Goal: Task Accomplishment & Management: Use online tool/utility

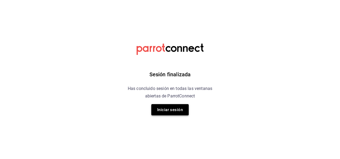
click at [164, 114] on button "Iniciar sesión" at bounding box center [169, 109] width 37 height 11
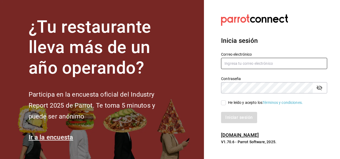
type input "[EMAIL_ADDRESS][PERSON_NAME][DOMAIN_NAME]"
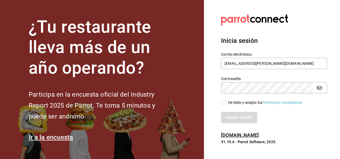
click at [224, 104] on input "He leído y acepto los Términos y condiciones." at bounding box center [223, 102] width 5 height 5
checkbox input "true"
click at [242, 119] on button "Iniciar sesión" at bounding box center [239, 117] width 36 height 11
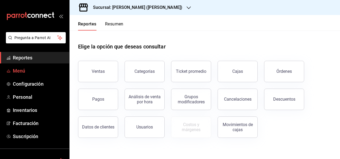
click at [21, 71] on span "Menú" at bounding box center [39, 70] width 52 height 7
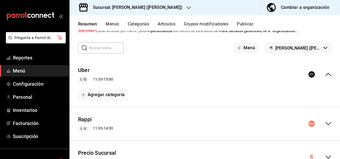
scroll to position [21, 0]
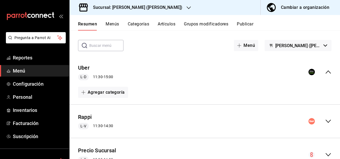
click at [325, 120] on icon "collapse-menu-row" at bounding box center [328, 121] width 6 height 6
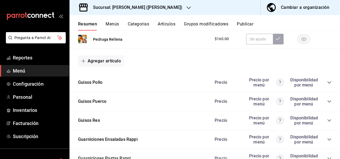
scroll to position [642, 0]
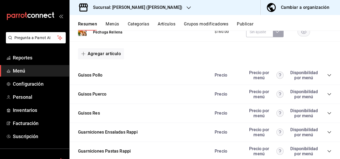
click at [327, 74] on icon "collapse-category-row" at bounding box center [329, 75] width 4 height 4
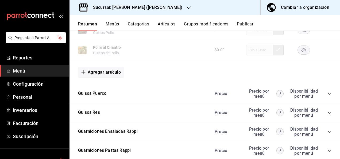
scroll to position [977, 0]
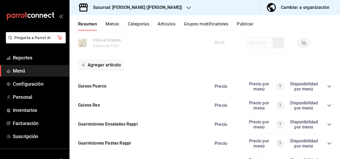
click at [327, 86] on icon "collapse-category-row" at bounding box center [329, 86] width 4 height 4
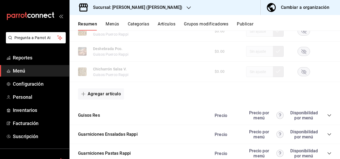
scroll to position [1259, 0]
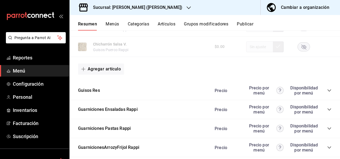
click at [328, 91] on icon "collapse-category-row" at bounding box center [329, 90] width 3 height 2
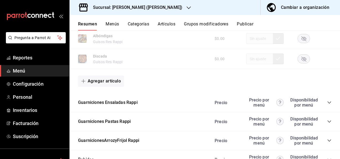
scroll to position [1598, 0]
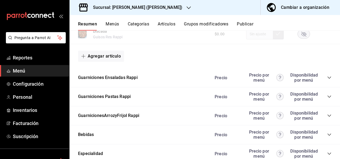
click at [328, 98] on icon "collapse-category-row" at bounding box center [329, 96] width 3 height 2
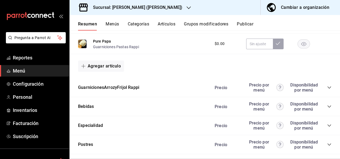
scroll to position [1822, 0]
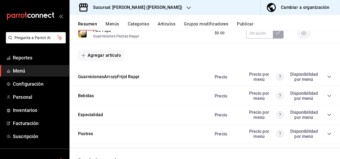
click at [327, 79] on icon "collapse-category-row" at bounding box center [329, 77] width 4 height 4
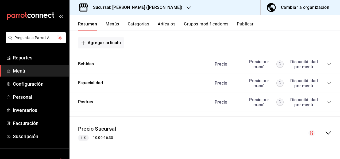
scroll to position [2046, 0]
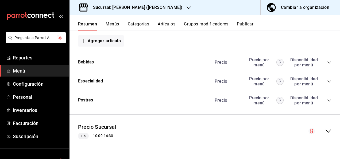
click at [130, 10] on h3 "Sucursal: [PERSON_NAME] ([PERSON_NAME])" at bounding box center [136, 7] width 94 height 6
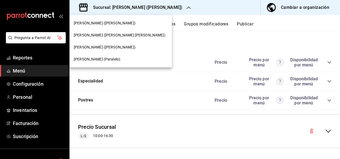
click at [90, 60] on span "[PERSON_NAME] (Paralelo)" at bounding box center [97, 59] width 47 height 6
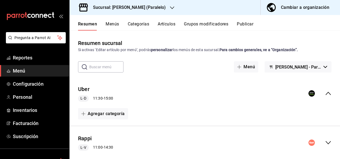
click at [326, 143] on icon "collapse-menu-row" at bounding box center [328, 142] width 5 height 3
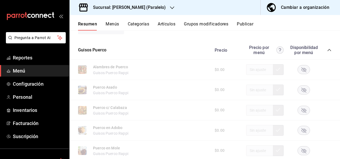
scroll to position [471, 0]
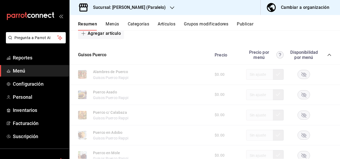
click at [327, 57] on icon "collapse-category-row" at bounding box center [329, 55] width 4 height 4
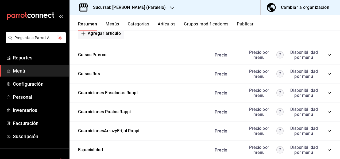
click at [327, 75] on icon "collapse-category-row" at bounding box center [329, 74] width 4 height 4
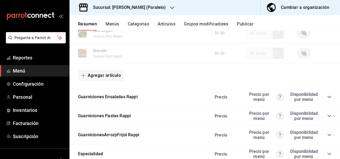
scroll to position [796, 0]
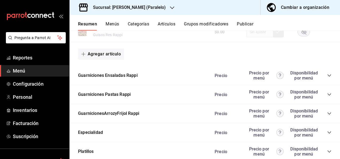
click at [327, 97] on icon "collapse-category-row" at bounding box center [329, 94] width 4 height 4
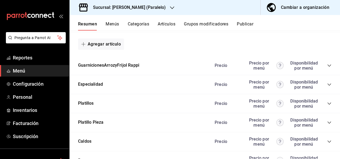
scroll to position [1013, 0]
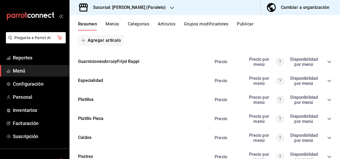
click at [327, 64] on icon "collapse-category-row" at bounding box center [329, 62] width 4 height 4
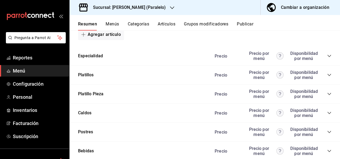
scroll to position [1242, 0]
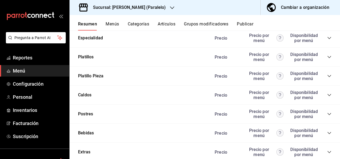
click at [328, 77] on icon "collapse-category-row" at bounding box center [329, 76] width 3 height 2
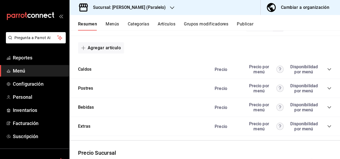
scroll to position [1705, 0]
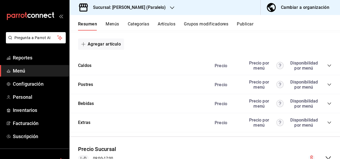
click at [144, 7] on h3 "Sucursal: [PERSON_NAME] (Paralelo)" at bounding box center [127, 7] width 77 height 6
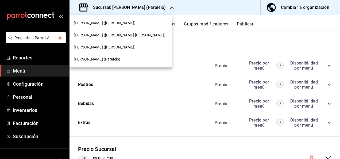
click at [104, 48] on span "[PERSON_NAME] ([PERSON_NAME])" at bounding box center [105, 47] width 62 height 6
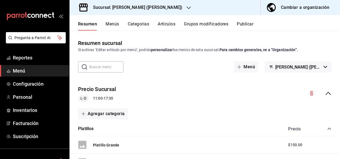
click at [326, 92] on icon "collapse-menu-row" at bounding box center [328, 93] width 6 height 6
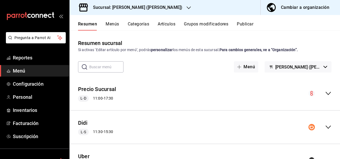
click at [327, 124] on icon "collapse-menu-row" at bounding box center [328, 127] width 6 height 6
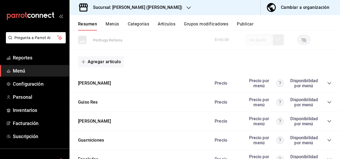
scroll to position [578, 0]
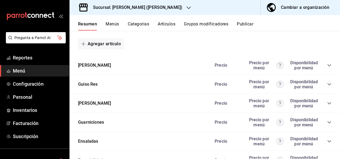
click at [327, 64] on icon "collapse-category-row" at bounding box center [329, 65] width 4 height 4
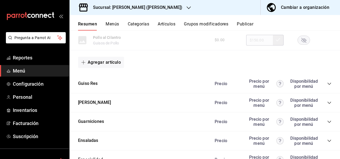
scroll to position [920, 0]
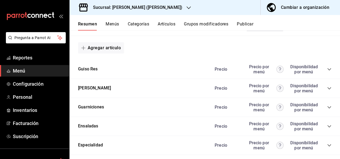
click at [327, 68] on icon "collapse-category-row" at bounding box center [329, 69] width 4 height 4
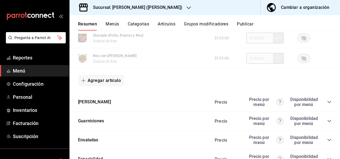
scroll to position [1205, 0]
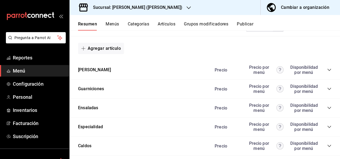
click at [327, 72] on icon "collapse-category-row" at bounding box center [329, 70] width 4 height 4
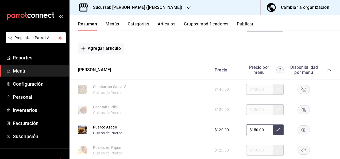
click at [304, 131] on rect "button" at bounding box center [304, 129] width 12 height 9
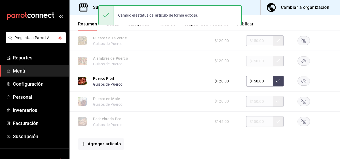
scroll to position [1427, 0]
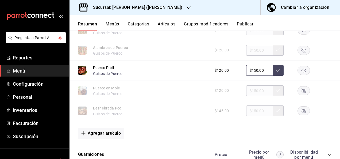
click at [303, 75] on rect "button" at bounding box center [304, 70] width 12 height 9
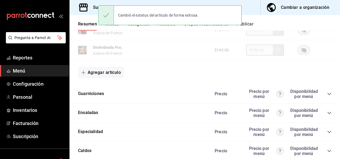
scroll to position [1501, 0]
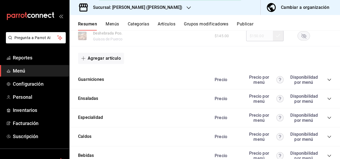
click at [327, 82] on icon "collapse-category-row" at bounding box center [329, 80] width 4 height 4
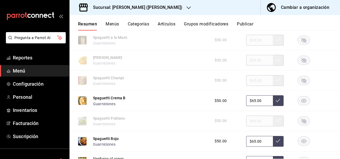
scroll to position [1804, 0]
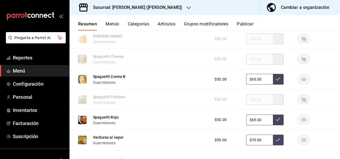
click at [300, 81] on rect "button" at bounding box center [304, 79] width 12 height 9
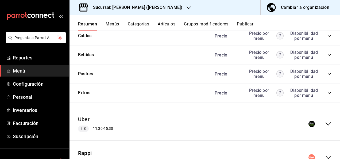
scroll to position [2021, 0]
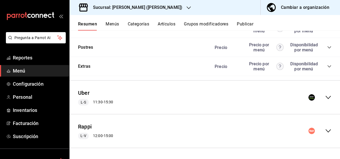
click at [325, 98] on icon "collapse-menu-row" at bounding box center [328, 97] width 6 height 6
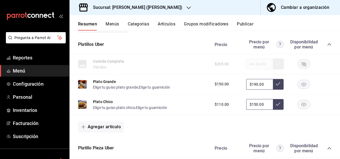
scroll to position [2114, 0]
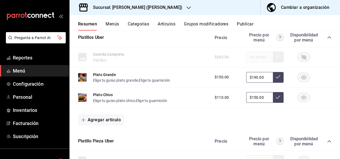
click at [327, 40] on icon "collapse-category-row" at bounding box center [329, 37] width 4 height 4
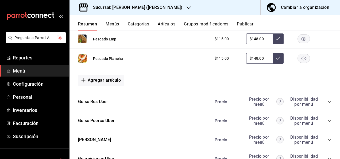
scroll to position [2438, 0]
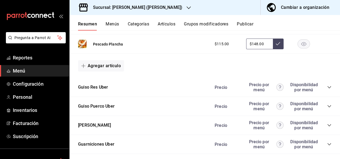
click at [328, 88] on icon "collapse-category-row" at bounding box center [329, 87] width 3 height 2
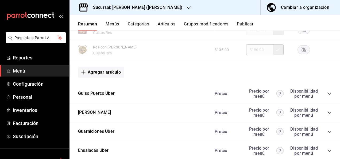
scroll to position [2749, 0]
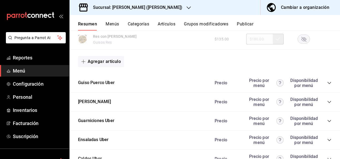
click at [327, 85] on icon "collapse-category-row" at bounding box center [329, 83] width 4 height 4
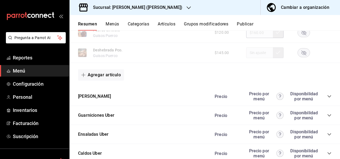
scroll to position [3062, 0]
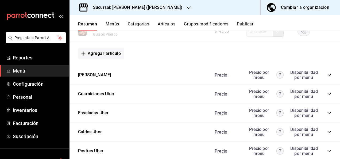
click at [327, 77] on icon "collapse-category-row" at bounding box center [329, 75] width 4 height 4
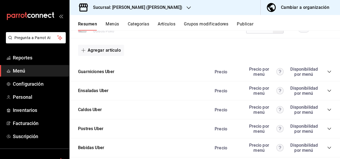
scroll to position [3416, 0]
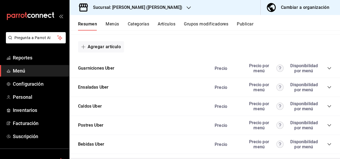
click at [328, 69] on icon "collapse-category-row" at bounding box center [329, 68] width 3 height 2
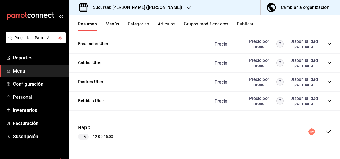
scroll to position [3857, 0]
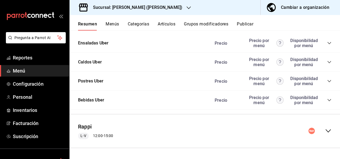
click at [325, 132] on icon "collapse-menu-row" at bounding box center [328, 131] width 6 height 6
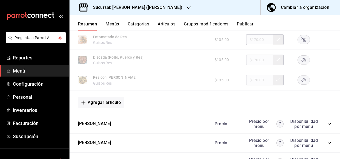
scroll to position [4296, 0]
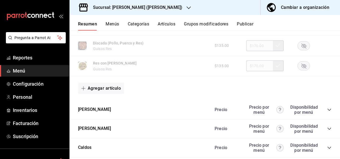
click at [327, 112] on icon "collapse-category-row" at bounding box center [329, 110] width 4 height 4
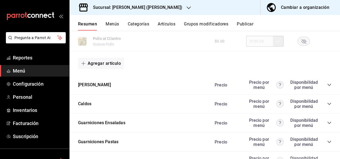
scroll to position [4702, 0]
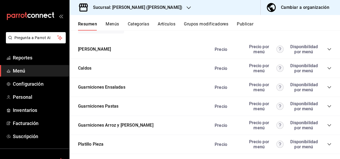
click at [327, 51] on icon "collapse-category-row" at bounding box center [329, 49] width 4 height 4
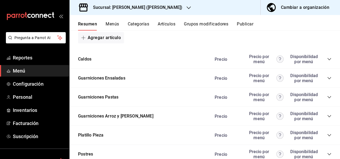
scroll to position [5013, 0]
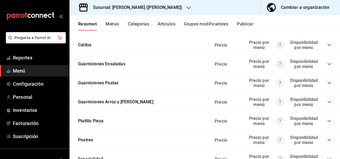
click at [328, 84] on icon "collapse-category-row" at bounding box center [329, 83] width 3 height 2
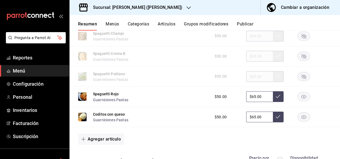
scroll to position [5166, 0]
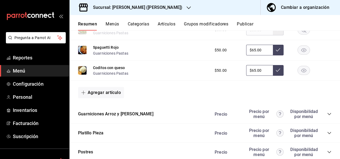
click at [327, 116] on icon "collapse-category-row" at bounding box center [329, 114] width 4 height 4
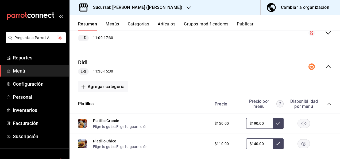
scroll to position [103, 0]
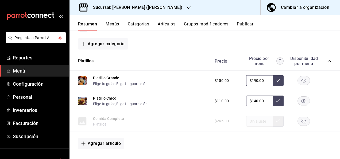
click at [327, 61] on icon "collapse-category-row" at bounding box center [329, 61] width 4 height 4
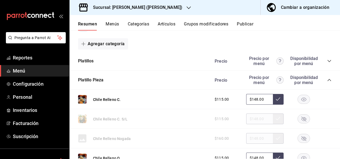
click at [298, 101] on rect "button" at bounding box center [304, 99] width 12 height 9
click at [165, 24] on button "Artículos" at bounding box center [167, 25] width 18 height 9
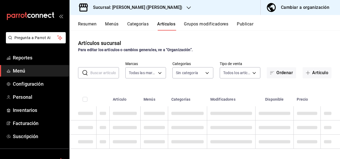
type input "62448029-1e5c-4b97-baa2-381ac051e320"
type input "98e615fa-9ff0-4008-a960-638f8e89b056,5f8a67d5-51f5-436d-b440-fe552d9df27c,df77f…"
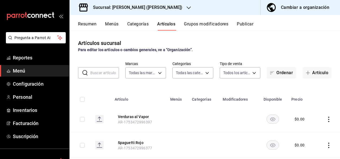
click at [100, 73] on input "text" at bounding box center [104, 72] width 29 height 11
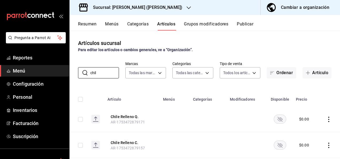
type input "chil"
click at [274, 116] on rect "availability-product" at bounding box center [280, 118] width 12 height 9
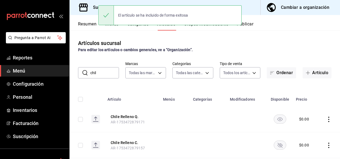
click at [279, 141] on rect "availability-product" at bounding box center [280, 144] width 12 height 9
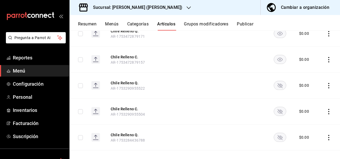
scroll to position [93, 0]
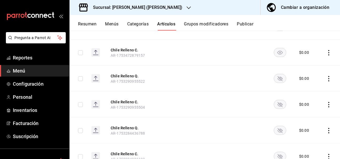
click at [278, 78] on rect "availability-product" at bounding box center [280, 78] width 12 height 9
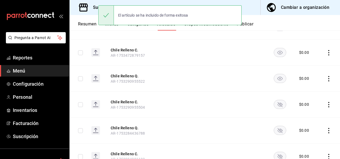
click at [278, 106] on icon "availability-product" at bounding box center [280, 104] width 5 height 5
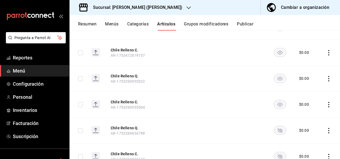
click at [278, 135] on td at bounding box center [279, 130] width 25 height 26
click at [278, 127] on rect "availability-product" at bounding box center [280, 130] width 12 height 9
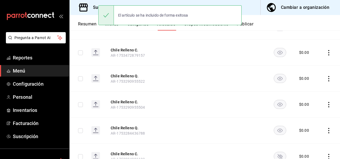
click at [277, 152] on rect "availability-product" at bounding box center [280, 156] width 12 height 9
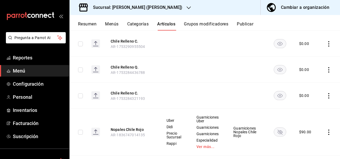
scroll to position [203, 0]
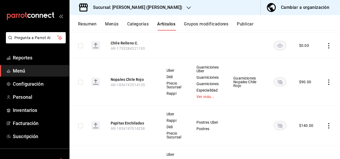
click at [278, 81] on rect "availability-product" at bounding box center [280, 81] width 12 height 9
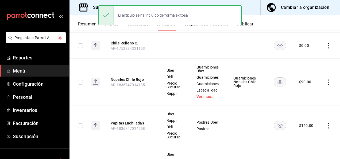
click at [278, 121] on rect "availability-product" at bounding box center [280, 125] width 12 height 9
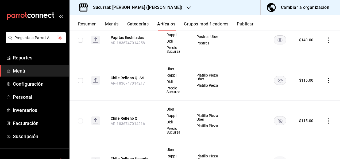
scroll to position [300, 0]
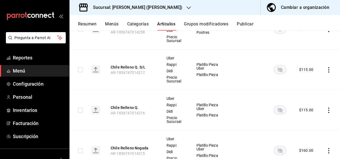
click at [278, 67] on rect "availability-product" at bounding box center [280, 69] width 12 height 9
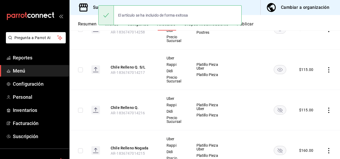
click at [281, 108] on rect "availability-product" at bounding box center [280, 109] width 12 height 9
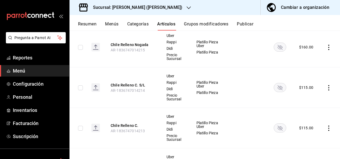
scroll to position [414, 0]
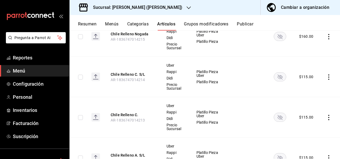
click at [278, 75] on icon "availability-product" at bounding box center [280, 77] width 5 height 5
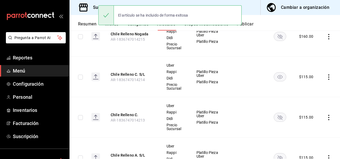
click at [279, 113] on rect "availability-product" at bounding box center [280, 117] width 12 height 9
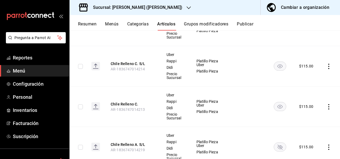
scroll to position [442, 0]
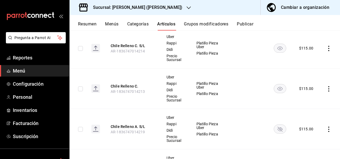
click at [280, 125] on rect "availability-product" at bounding box center [280, 128] width 12 height 9
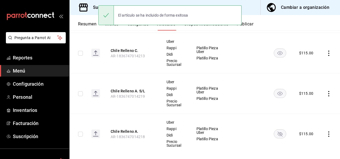
scroll to position [484, 0]
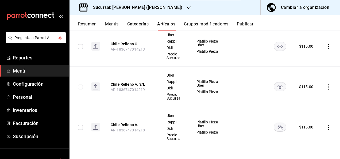
click at [277, 123] on rect "availability-product" at bounding box center [280, 127] width 12 height 9
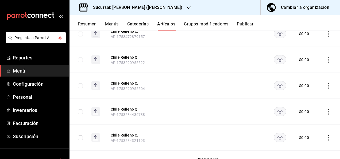
scroll to position [36, 0]
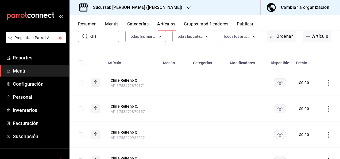
click at [89, 24] on button "Resumen" at bounding box center [87, 25] width 18 height 9
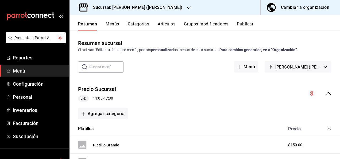
click at [325, 93] on icon "collapse-menu-row" at bounding box center [328, 93] width 6 height 6
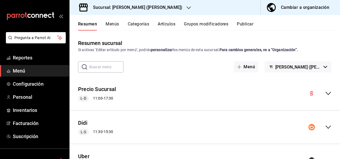
click at [325, 130] on div "Didi L-S 11:30 - 15:30" at bounding box center [205, 127] width 271 height 25
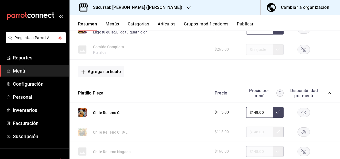
scroll to position [185, 0]
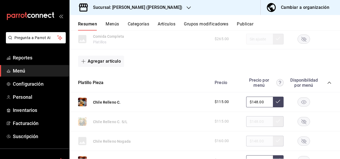
click at [301, 105] on rect "button" at bounding box center [304, 101] width 12 height 9
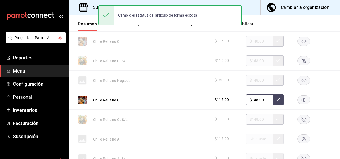
scroll to position [267, 0]
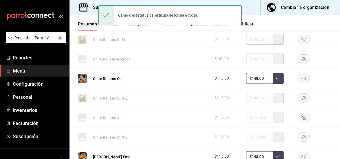
click at [301, 78] on icon "button" at bounding box center [303, 79] width 5 height 4
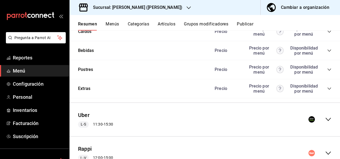
scroll to position [743, 0]
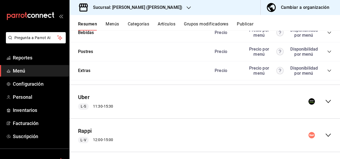
click at [326, 100] on icon "collapse-menu-row" at bounding box center [328, 101] width 6 height 6
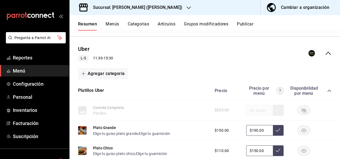
scroll to position [797, 0]
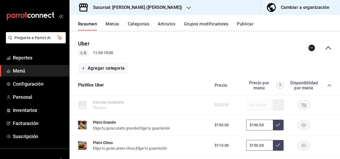
click at [327, 83] on icon "collapse-category-row" at bounding box center [329, 85] width 4 height 4
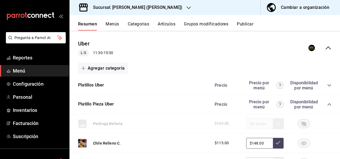
click at [301, 142] on rect "button" at bounding box center [304, 143] width 12 height 9
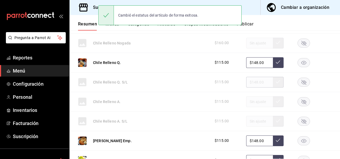
scroll to position [947, 0]
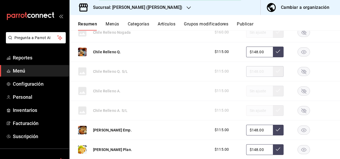
click at [300, 49] on rect "button" at bounding box center [304, 51] width 12 height 9
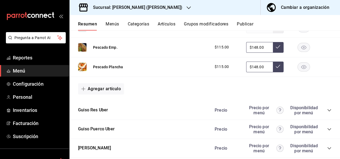
scroll to position [1193, 0]
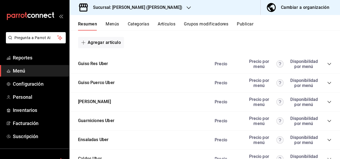
click at [327, 62] on icon "collapse-category-row" at bounding box center [329, 64] width 4 height 4
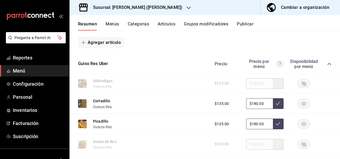
click at [327, 62] on icon "collapse-category-row" at bounding box center [329, 64] width 4 height 4
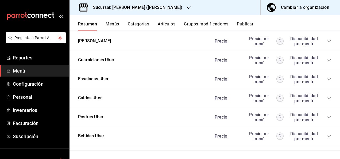
scroll to position [1288, 0]
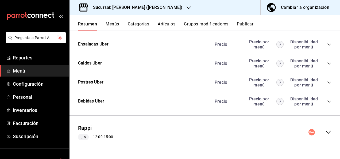
click at [325, 129] on icon "collapse-menu-row" at bounding box center [328, 132] width 6 height 6
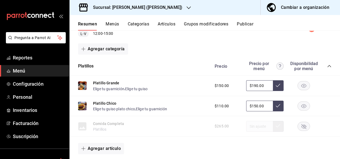
scroll to position [1409, 0]
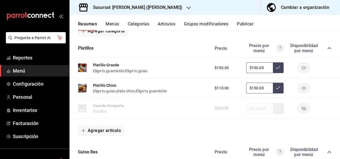
click at [327, 46] on icon "collapse-category-row" at bounding box center [329, 48] width 4 height 4
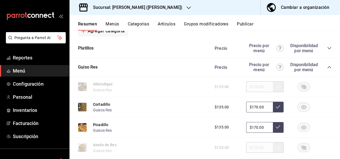
click at [327, 67] on icon "collapse-category-row" at bounding box center [329, 67] width 4 height 4
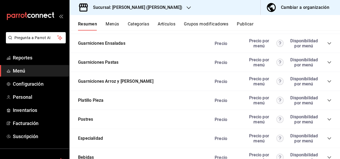
scroll to position [1531, 0]
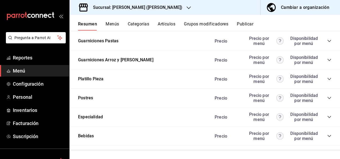
click at [328, 79] on icon "collapse-category-row" at bounding box center [329, 79] width 3 height 2
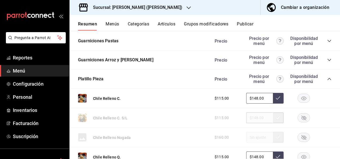
click at [301, 97] on rect "button" at bounding box center [304, 98] width 12 height 9
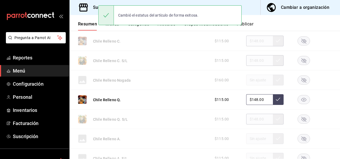
scroll to position [1599, 0]
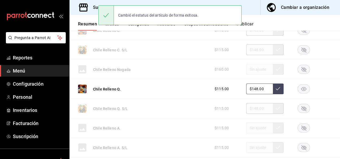
click at [301, 87] on icon "button" at bounding box center [303, 89] width 5 height 4
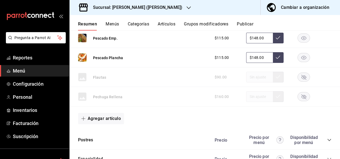
scroll to position [1887, 0]
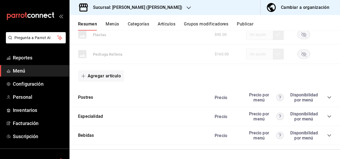
click at [187, 7] on icon "button" at bounding box center [189, 8] width 4 height 4
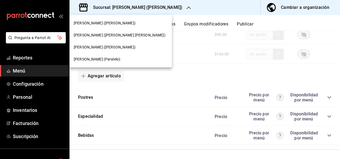
click at [93, 61] on span "[PERSON_NAME] (Paralelo)" at bounding box center [97, 59] width 47 height 6
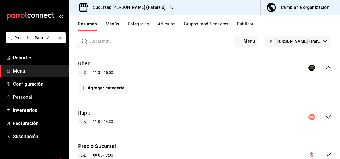
scroll to position [32, 0]
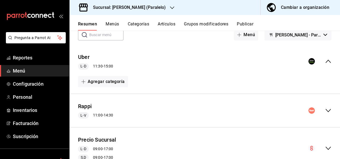
click at [325, 108] on icon "collapse-menu-row" at bounding box center [328, 110] width 6 height 6
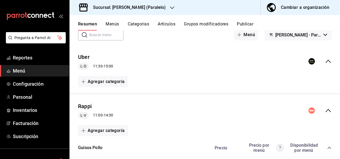
click at [327, 148] on icon "collapse-category-row" at bounding box center [329, 148] width 4 height 4
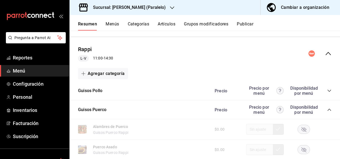
scroll to position [128, 0]
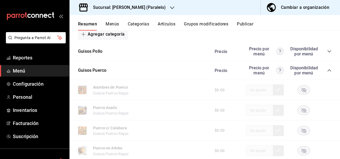
click at [327, 70] on icon "collapse-category-row" at bounding box center [329, 70] width 4 height 4
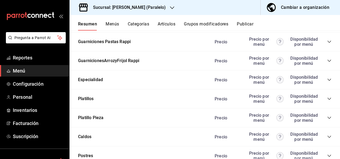
scroll to position [228, 0]
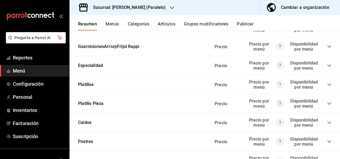
click at [327, 106] on icon "collapse-category-row" at bounding box center [329, 103] width 4 height 4
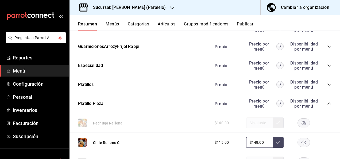
click at [302, 140] on rect "button" at bounding box center [304, 142] width 12 height 9
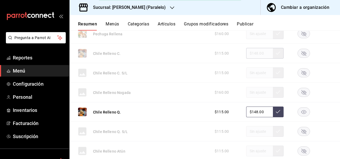
scroll to position [360, 0]
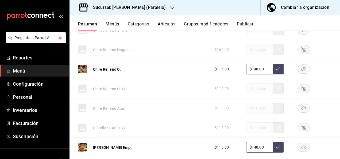
click at [300, 67] on rect "button" at bounding box center [304, 69] width 12 height 9
click at [247, 26] on button "Publicar" at bounding box center [245, 25] width 17 height 9
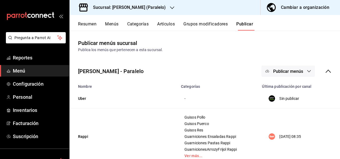
click at [293, 67] on button "Publicar menús" at bounding box center [288, 71] width 53 height 11
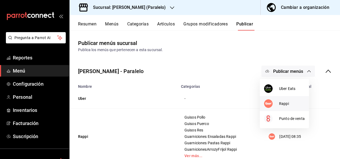
click at [282, 98] on li "Rappi" at bounding box center [284, 103] width 49 height 15
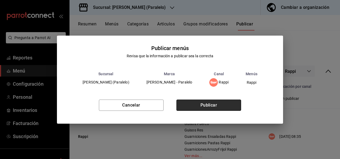
click at [226, 105] on button "Publicar" at bounding box center [209, 105] width 65 height 11
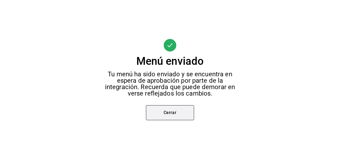
drag, startPoint x: 200, startPoint y: 106, endPoint x: 178, endPoint y: 114, distance: 23.9
click at [178, 114] on div "Menú enviado Tu menú ha sido enviado y se encuentra en espera de aprobación por…" at bounding box center [170, 79] width 340 height 159
click at [178, 114] on button "Cerrar" at bounding box center [170, 112] width 48 height 15
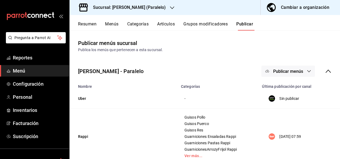
click at [150, 9] on div "Sucursal: [PERSON_NAME] (Paralelo)" at bounding box center [125, 7] width 103 height 15
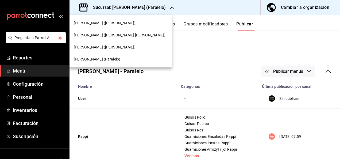
click at [109, 49] on span "[PERSON_NAME] ([PERSON_NAME])" at bounding box center [105, 47] width 62 height 6
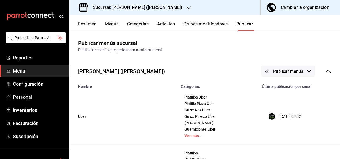
click at [307, 73] on icon "button" at bounding box center [309, 71] width 4 height 4
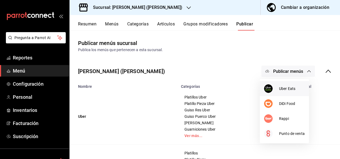
click at [292, 84] on li "Uber Eats" at bounding box center [284, 88] width 49 height 15
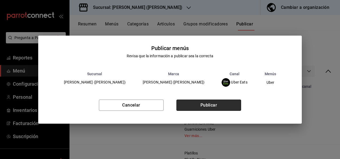
click at [218, 108] on button "Publicar" at bounding box center [209, 105] width 65 height 11
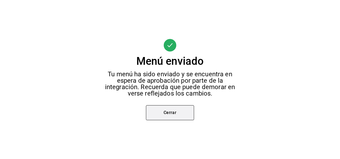
click at [193, 111] on button "Cerrar" at bounding box center [170, 112] width 48 height 15
click at [193, 111] on div "Menú enviado Tu menú ha sido enviado y se encuentra en espera de aprobación por…" at bounding box center [170, 79] width 340 height 159
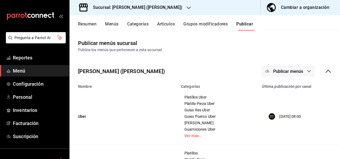
click at [291, 73] on span "Publicar menús" at bounding box center [288, 71] width 30 height 5
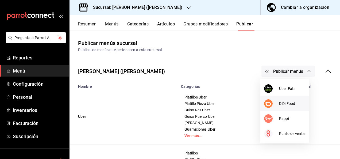
click at [276, 105] on div at bounding box center [271, 103] width 15 height 9
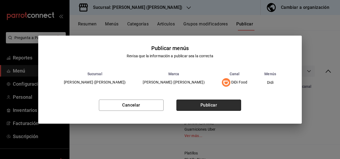
click at [210, 109] on button "Publicar" at bounding box center [209, 105] width 65 height 11
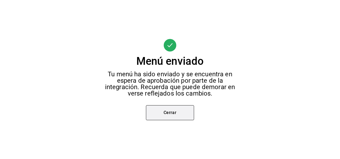
click at [173, 116] on button "Cerrar" at bounding box center [170, 112] width 48 height 15
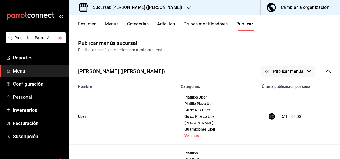
click at [307, 72] on icon "button" at bounding box center [309, 71] width 4 height 4
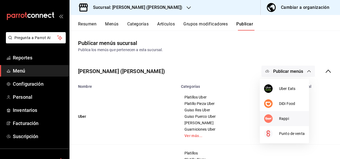
click at [282, 119] on span "Rappi" at bounding box center [292, 119] width 26 height 6
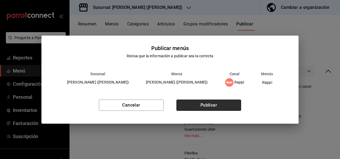
click at [215, 103] on button "Publicar" at bounding box center [209, 105] width 65 height 11
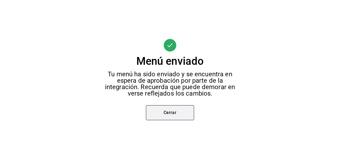
click at [166, 111] on button "Cerrar" at bounding box center [170, 112] width 48 height 15
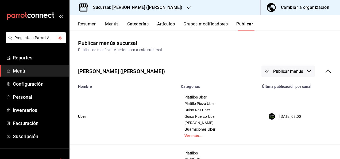
click at [108, 9] on h3 "Sucursal: [PERSON_NAME] ([PERSON_NAME])" at bounding box center [136, 7] width 94 height 6
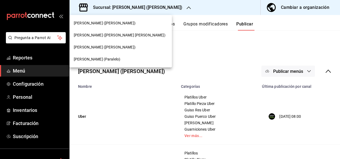
click at [100, 25] on span "[PERSON_NAME] ([PERSON_NAME])" at bounding box center [105, 23] width 62 height 6
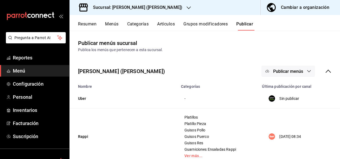
click at [87, 24] on button "Resumen" at bounding box center [87, 25] width 18 height 9
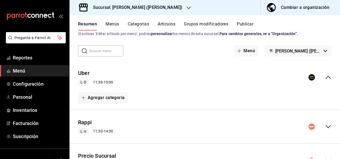
scroll to position [21, 0]
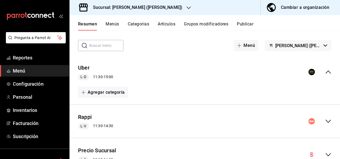
click at [325, 120] on icon "collapse-menu-row" at bounding box center [328, 121] width 6 height 6
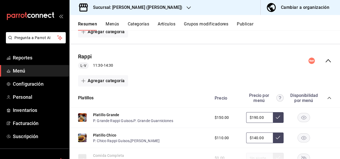
scroll to position [132, 0]
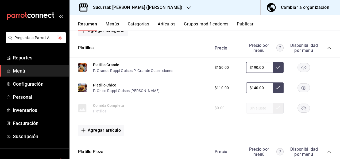
click at [327, 48] on icon "collapse-category-row" at bounding box center [329, 48] width 4 height 4
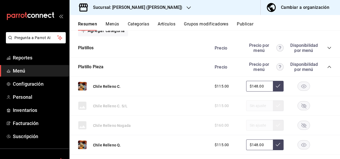
click at [301, 88] on rect "button" at bounding box center [304, 86] width 12 height 9
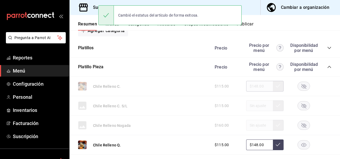
click at [302, 145] on rect "button" at bounding box center [304, 144] width 12 height 9
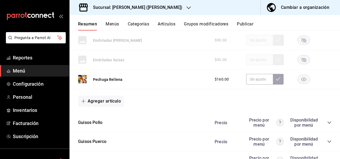
scroll to position [535, 0]
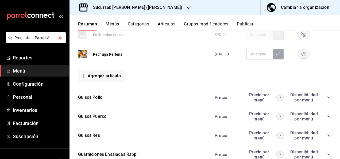
click at [251, 23] on button "Publicar" at bounding box center [245, 25] width 17 height 9
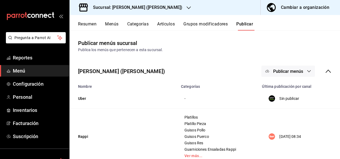
click at [300, 69] on button "Publicar menús" at bounding box center [288, 71] width 53 height 11
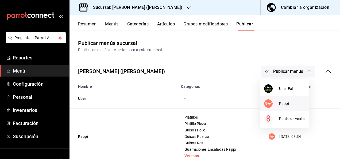
click at [282, 103] on span "Rappi" at bounding box center [292, 104] width 26 height 6
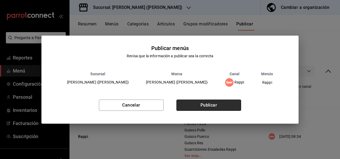
click at [222, 101] on button "Publicar" at bounding box center [209, 105] width 65 height 11
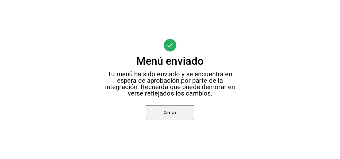
click at [182, 108] on button "Cerrar" at bounding box center [170, 112] width 48 height 15
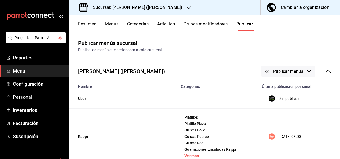
click at [89, 25] on button "Resumen" at bounding box center [87, 25] width 18 height 9
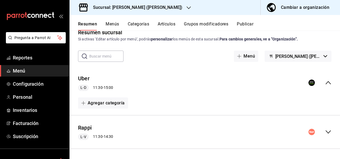
scroll to position [43, 0]
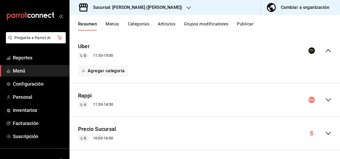
click at [325, 98] on icon "collapse-menu-row" at bounding box center [328, 100] width 6 height 6
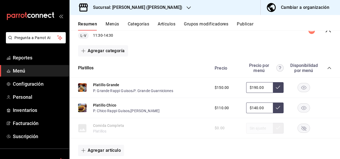
scroll to position [139, 0]
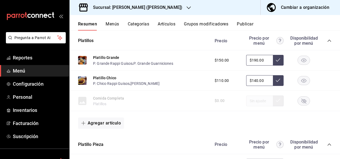
click at [327, 41] on icon "collapse-category-row" at bounding box center [329, 41] width 4 height 4
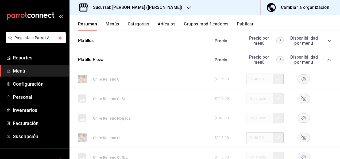
click at [327, 60] on icon "collapse-category-row" at bounding box center [329, 60] width 4 height 4
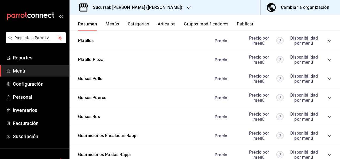
click at [327, 100] on icon "collapse-category-row" at bounding box center [329, 97] width 4 height 4
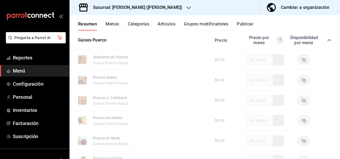
scroll to position [235, 0]
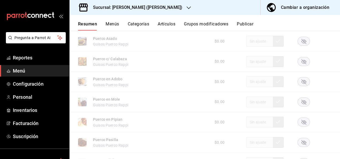
click at [305, 61] on rect "button" at bounding box center [304, 61] width 12 height 9
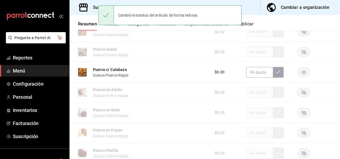
scroll to position [200, 0]
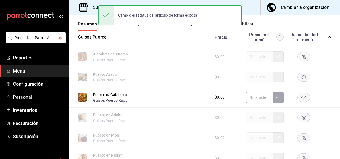
click at [328, 37] on icon "collapse-category-row" at bounding box center [329, 37] width 3 height 2
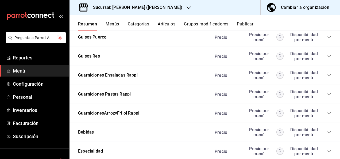
click at [327, 57] on icon "collapse-category-row" at bounding box center [329, 56] width 4 height 4
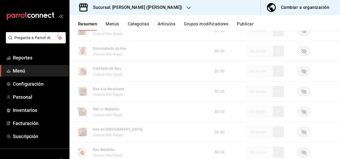
scroll to position [264, 0]
click at [300, 52] on rect "button" at bounding box center [304, 52] width 12 height 9
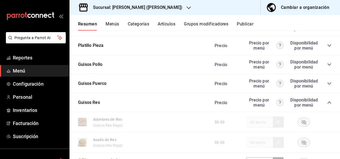
scroll to position [150, 0]
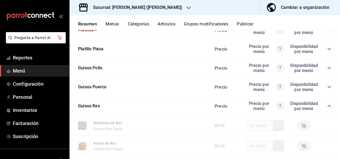
click at [327, 105] on icon "collapse-category-row" at bounding box center [329, 106] width 4 height 4
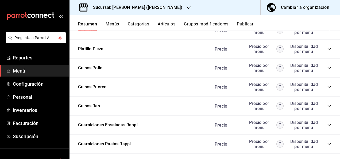
click at [324, 142] on div "Precio Precio por menú Disponibilidad por menú" at bounding box center [270, 144] width 122 height 10
click at [327, 144] on icon "collapse-category-row" at bounding box center [329, 144] width 4 height 4
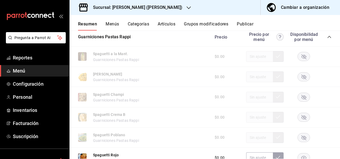
scroll to position [260, 0]
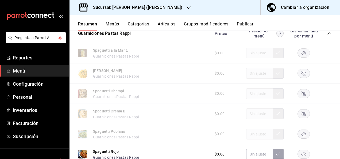
click at [301, 78] on rect "button" at bounding box center [304, 73] width 12 height 9
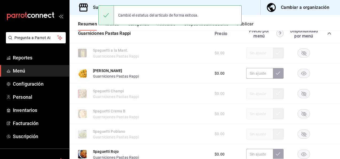
click at [247, 23] on button "Publicar" at bounding box center [245, 25] width 17 height 9
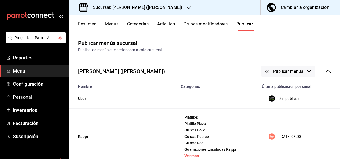
click at [300, 72] on button "Publicar menús" at bounding box center [288, 71] width 53 height 11
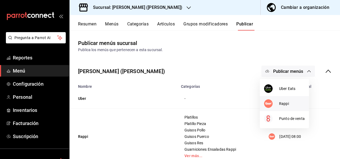
click at [288, 103] on span "Rappi" at bounding box center [292, 104] width 26 height 6
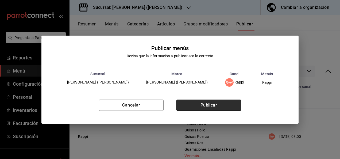
click at [219, 101] on button "Publicar" at bounding box center [209, 105] width 65 height 11
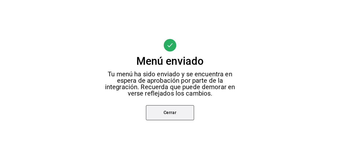
click at [173, 117] on button "Cerrar" at bounding box center [170, 112] width 48 height 15
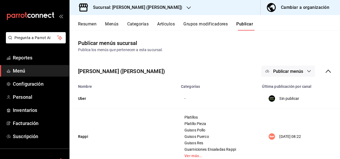
click at [144, 9] on h3 "Sucursal: [PERSON_NAME] ([PERSON_NAME])" at bounding box center [136, 7] width 94 height 6
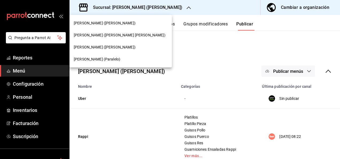
click at [99, 48] on span "[PERSON_NAME] ([PERSON_NAME])" at bounding box center [105, 47] width 62 height 6
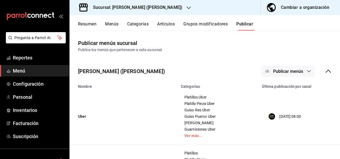
click at [154, 3] on div "Sucursal: [PERSON_NAME] ([PERSON_NAME])" at bounding box center [133, 7] width 119 height 15
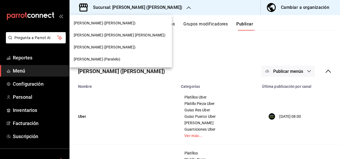
click at [103, 61] on span "[PERSON_NAME] (Paralelo)" at bounding box center [97, 59] width 47 height 6
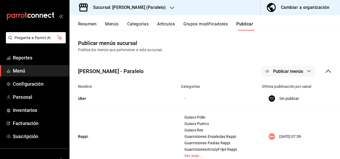
click at [88, 22] on button "Resumen" at bounding box center [87, 25] width 18 height 9
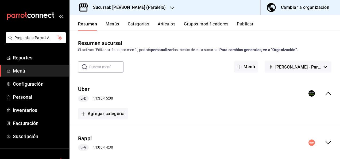
click at [325, 142] on icon "collapse-menu-row" at bounding box center [328, 142] width 6 height 6
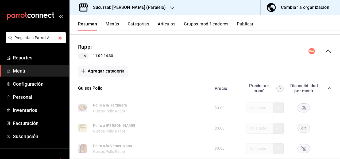
scroll to position [96, 0]
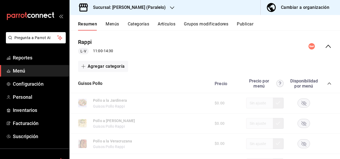
click at [327, 82] on icon "collapse-category-row" at bounding box center [329, 83] width 4 height 4
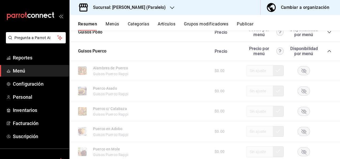
scroll to position [150, 0]
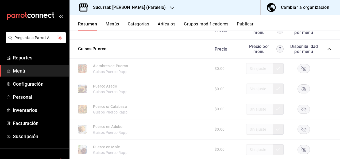
click at [302, 106] on rect "button" at bounding box center [304, 109] width 12 height 9
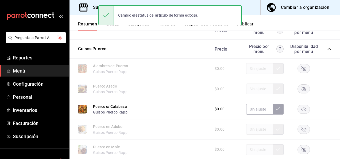
click at [327, 50] on icon "collapse-category-row" at bounding box center [329, 49] width 4 height 4
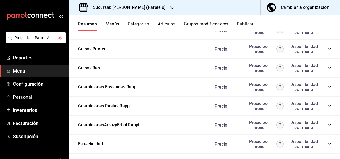
click at [328, 68] on icon "collapse-category-row" at bounding box center [329, 68] width 3 height 2
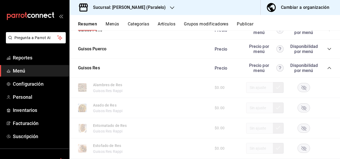
click at [302, 130] on icon "button" at bounding box center [304, 128] width 5 height 5
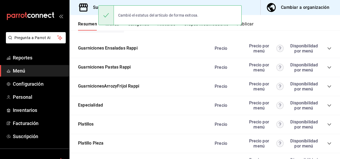
scroll to position [499, 0]
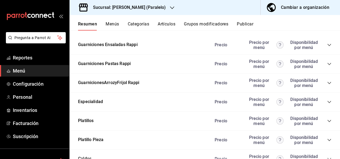
click at [327, 64] on icon "collapse-category-row" at bounding box center [329, 64] width 4 height 4
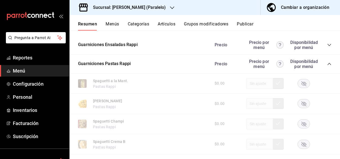
click at [299, 104] on rect "button" at bounding box center [304, 103] width 12 height 9
click at [249, 26] on button "Publicar" at bounding box center [245, 25] width 17 height 9
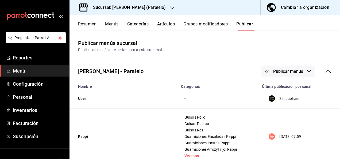
drag, startPoint x: 309, startPoint y: 75, endPoint x: 303, endPoint y: 69, distance: 8.7
click at [303, 69] on button "Publicar menús" at bounding box center [288, 71] width 53 height 11
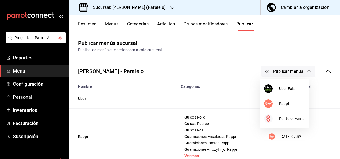
click at [303, 69] on div at bounding box center [170, 79] width 340 height 159
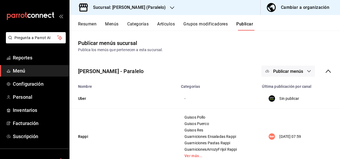
click at [300, 72] on button "Publicar menús" at bounding box center [288, 71] width 53 height 11
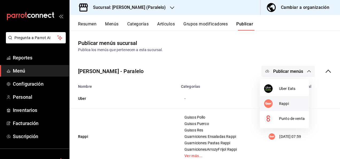
click at [287, 102] on span "Rappi" at bounding box center [292, 104] width 26 height 6
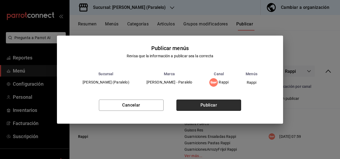
click at [224, 103] on button "Publicar" at bounding box center [209, 105] width 65 height 11
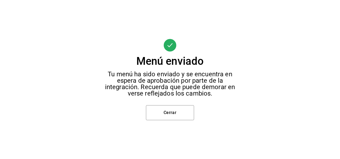
click at [184, 105] on div "Menú enviado Tu menú ha sido enviado y se encuentra en espera de aprobación por…" at bounding box center [170, 79] width 340 height 159
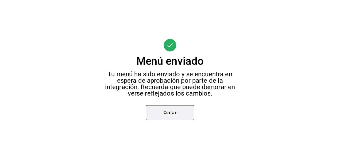
click at [180, 108] on button "Cerrar" at bounding box center [170, 112] width 48 height 15
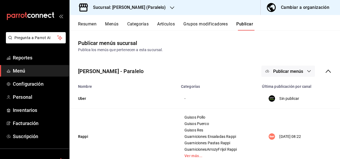
click at [153, 8] on div "Sucursal: [PERSON_NAME] (Paralelo)" at bounding box center [125, 7] width 103 height 15
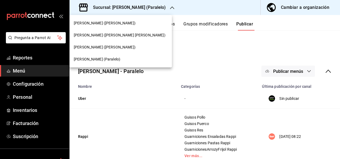
click at [102, 44] on div "[PERSON_NAME] ([PERSON_NAME])" at bounding box center [121, 47] width 102 height 12
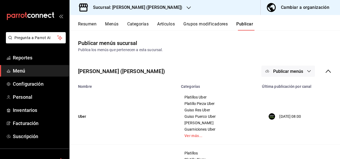
click at [86, 26] on button "Resumen" at bounding box center [87, 25] width 18 height 9
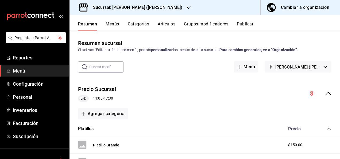
click at [325, 91] on icon "collapse-menu-row" at bounding box center [328, 93] width 6 height 6
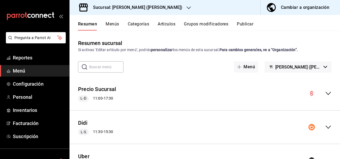
click at [325, 127] on icon "collapse-menu-row" at bounding box center [328, 127] width 6 height 6
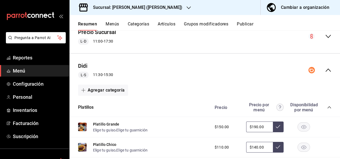
scroll to position [78, 0]
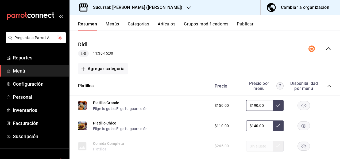
click at [327, 85] on icon "collapse-category-row" at bounding box center [329, 86] width 4 height 4
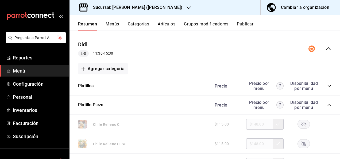
click at [327, 105] on icon "collapse-category-row" at bounding box center [329, 105] width 4 height 4
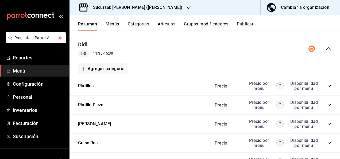
click at [327, 124] on icon "collapse-category-row" at bounding box center [329, 124] width 4 height 4
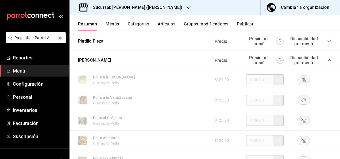
scroll to position [139, 0]
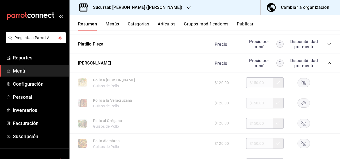
click at [328, 63] on icon "collapse-category-row" at bounding box center [329, 63] width 3 height 2
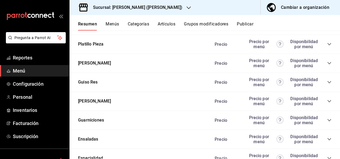
click at [327, 100] on icon "collapse-category-row" at bounding box center [329, 101] width 4 height 4
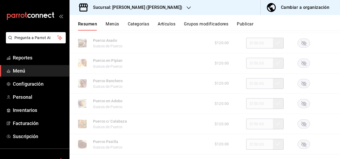
scroll to position [260, 0]
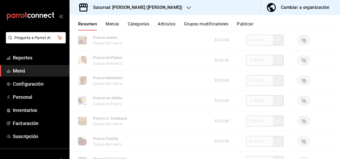
click at [299, 120] on rect "button" at bounding box center [304, 121] width 12 height 9
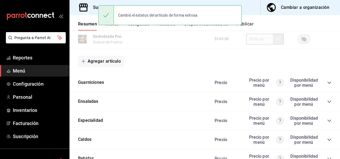
scroll to position [474, 0]
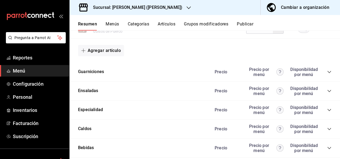
click at [327, 73] on icon "collapse-category-row" at bounding box center [329, 72] width 4 height 4
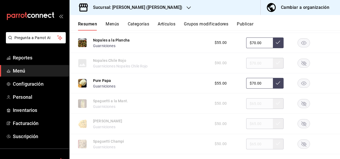
scroll to position [692, 0]
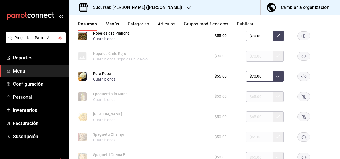
click at [302, 119] on icon "button" at bounding box center [304, 116] width 5 height 5
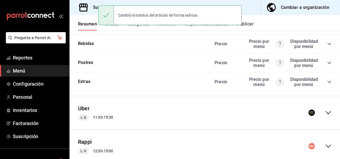
scroll to position [985, 0]
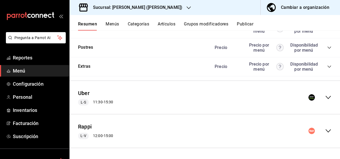
click at [326, 98] on icon "collapse-menu-row" at bounding box center [328, 97] width 5 height 3
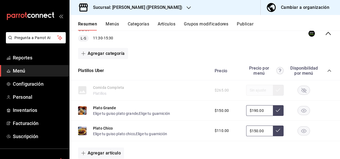
scroll to position [1056, 0]
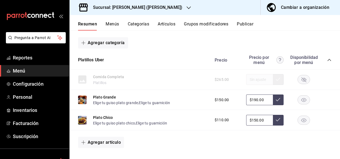
click at [327, 62] on icon "collapse-category-row" at bounding box center [329, 60] width 4 height 4
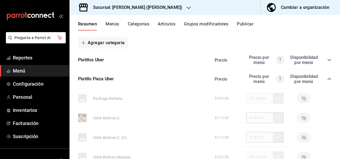
click at [327, 81] on icon "collapse-category-row" at bounding box center [329, 79] width 4 height 4
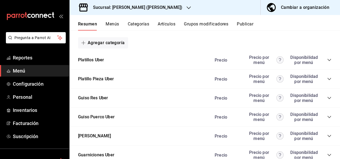
click at [327, 119] on icon "collapse-category-row" at bounding box center [329, 117] width 4 height 4
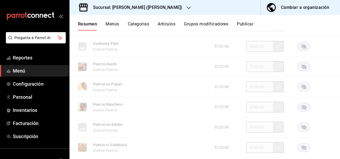
scroll to position [1195, 0]
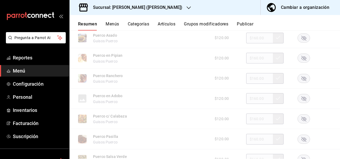
click at [301, 123] on rect "button" at bounding box center [304, 118] width 12 height 9
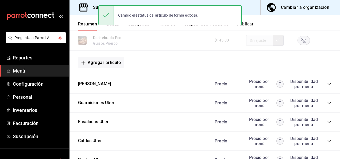
scroll to position [1427, 0]
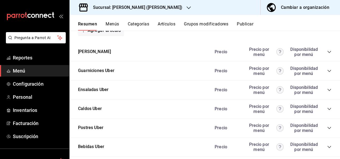
click at [327, 73] on icon "collapse-category-row" at bounding box center [329, 71] width 4 height 4
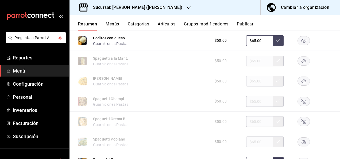
scroll to position [1556, 0]
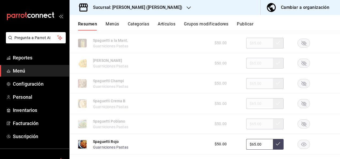
click at [303, 66] on rect "button" at bounding box center [304, 63] width 12 height 9
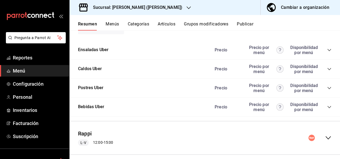
scroll to position [1869, 0]
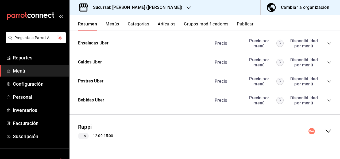
click at [325, 131] on icon "collapse-menu-row" at bounding box center [328, 131] width 6 height 6
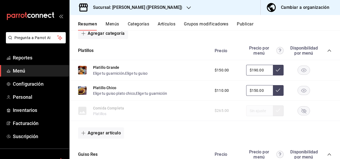
scroll to position [2001, 0]
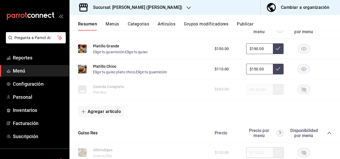
click at [327, 31] on icon "collapse-category-row" at bounding box center [329, 29] width 4 height 4
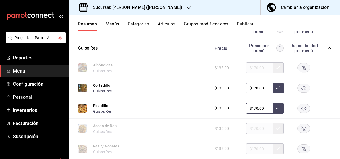
click at [327, 50] on icon "collapse-category-row" at bounding box center [329, 48] width 4 height 4
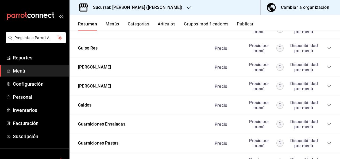
click at [327, 50] on icon "collapse-category-row" at bounding box center [329, 48] width 4 height 4
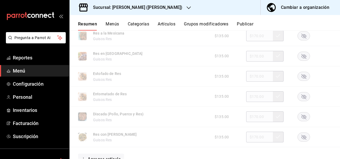
scroll to position [2172, 0]
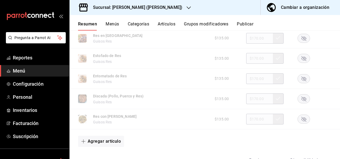
click at [302, 83] on rect "button" at bounding box center [304, 78] width 12 height 9
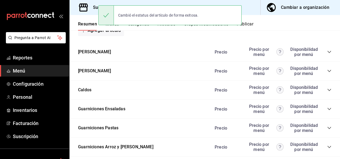
scroll to position [2290, 0]
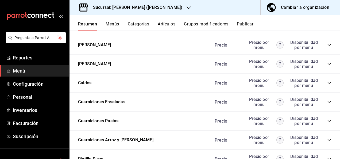
click at [327, 47] on icon "collapse-category-row" at bounding box center [329, 45] width 4 height 4
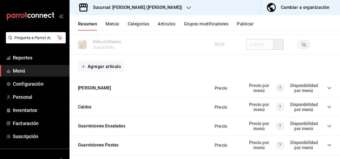
scroll to position [2611, 0]
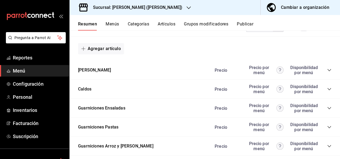
click at [327, 72] on icon "collapse-category-row" at bounding box center [329, 70] width 4 height 4
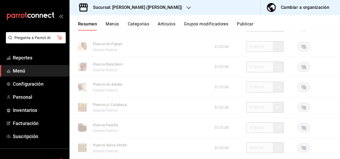
scroll to position [2718, 0]
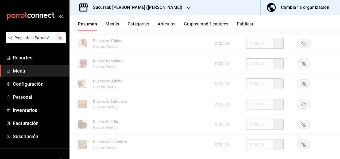
click at [298, 109] on rect "button" at bounding box center [304, 104] width 12 height 9
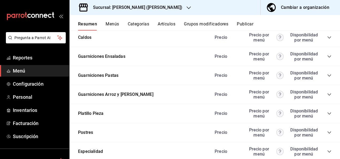
scroll to position [2953, 0]
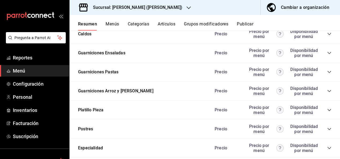
click at [328, 73] on icon "collapse-category-row" at bounding box center [329, 72] width 3 height 2
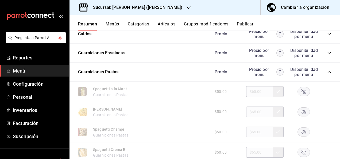
click at [303, 116] on rect "button" at bounding box center [304, 111] width 12 height 9
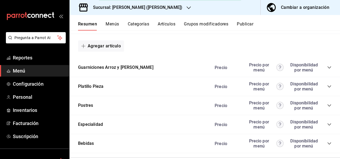
scroll to position [3165, 0]
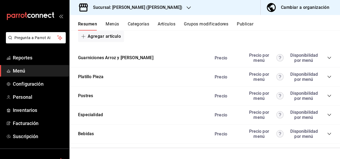
click at [250, 24] on button "Publicar" at bounding box center [245, 25] width 17 height 9
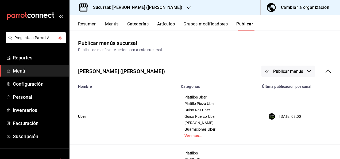
click at [307, 72] on icon "button" at bounding box center [309, 71] width 4 height 4
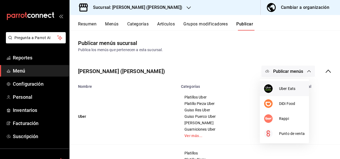
click at [288, 88] on span "Uber Eats" at bounding box center [292, 89] width 26 height 6
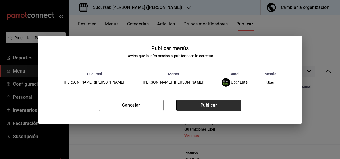
click at [207, 103] on button "Publicar" at bounding box center [209, 105] width 65 height 11
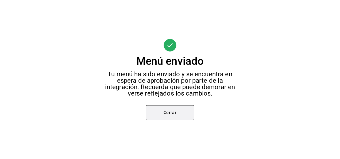
click at [186, 109] on button "Cerrar" at bounding box center [170, 112] width 48 height 15
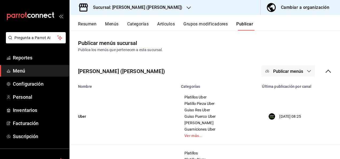
click at [298, 70] on span "Publicar menús" at bounding box center [288, 71] width 30 height 5
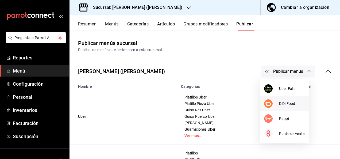
click at [276, 103] on div at bounding box center [271, 103] width 15 height 9
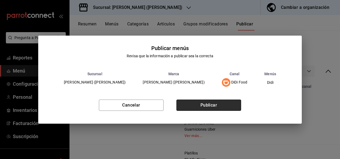
click at [218, 105] on button "Publicar" at bounding box center [209, 105] width 65 height 11
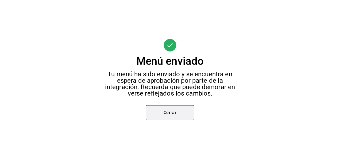
click at [173, 117] on button "Cerrar" at bounding box center [170, 112] width 48 height 15
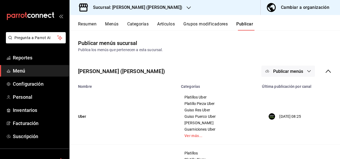
click at [305, 68] on button "Publicar menús" at bounding box center [288, 71] width 53 height 11
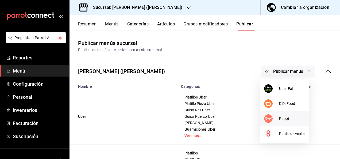
click at [279, 120] on span "Rappi" at bounding box center [292, 119] width 26 height 6
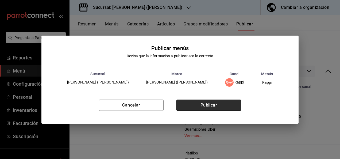
click at [206, 106] on button "Publicar" at bounding box center [209, 105] width 65 height 11
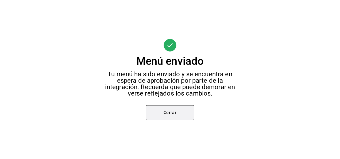
click at [165, 112] on button "Cerrar" at bounding box center [170, 112] width 48 height 15
